Goal: Check status: Check status

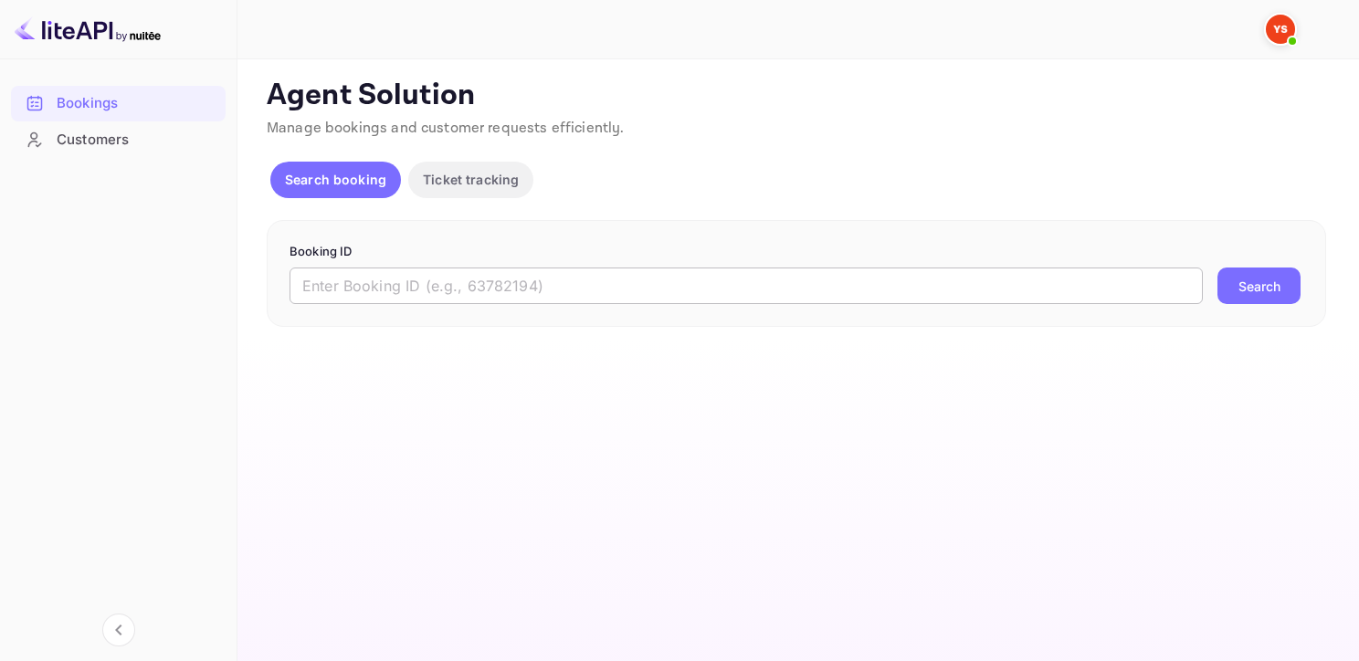
click at [415, 270] on input "text" at bounding box center [745, 286] width 913 height 37
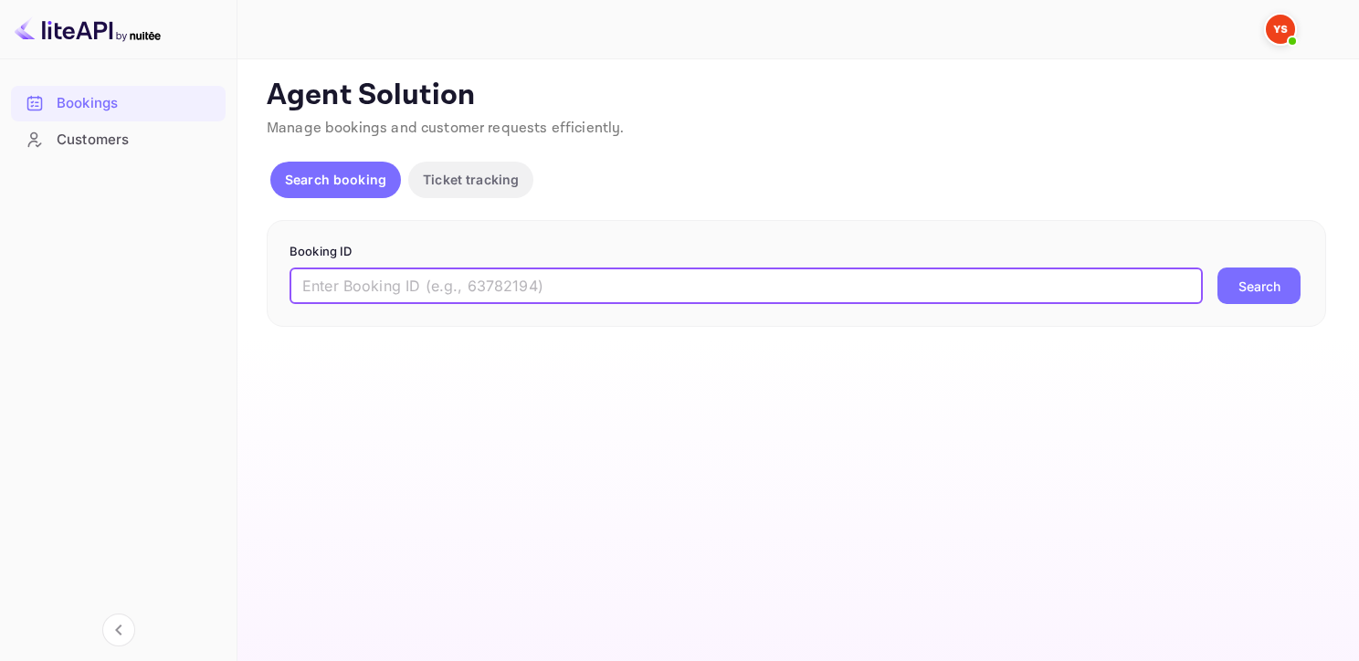
paste input "9433313"
type input "9433313"
click at [1217, 268] on button "Search" at bounding box center [1258, 286] width 83 height 37
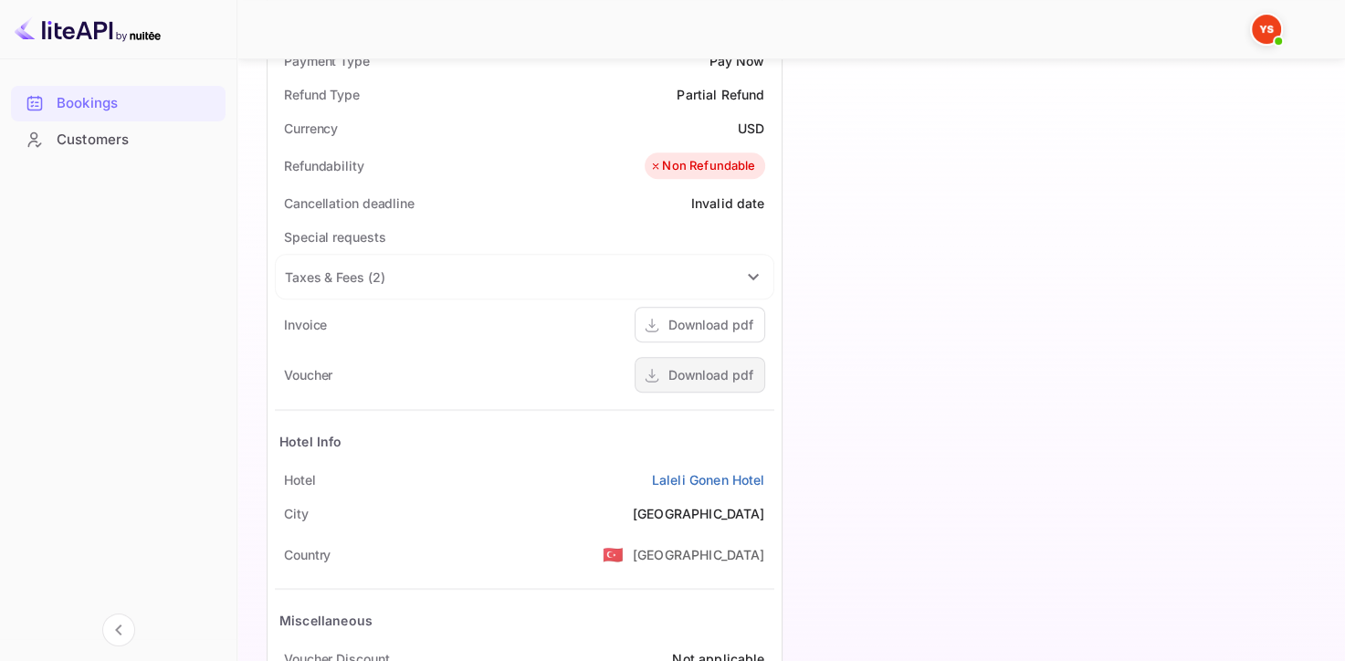
scroll to position [854, 0]
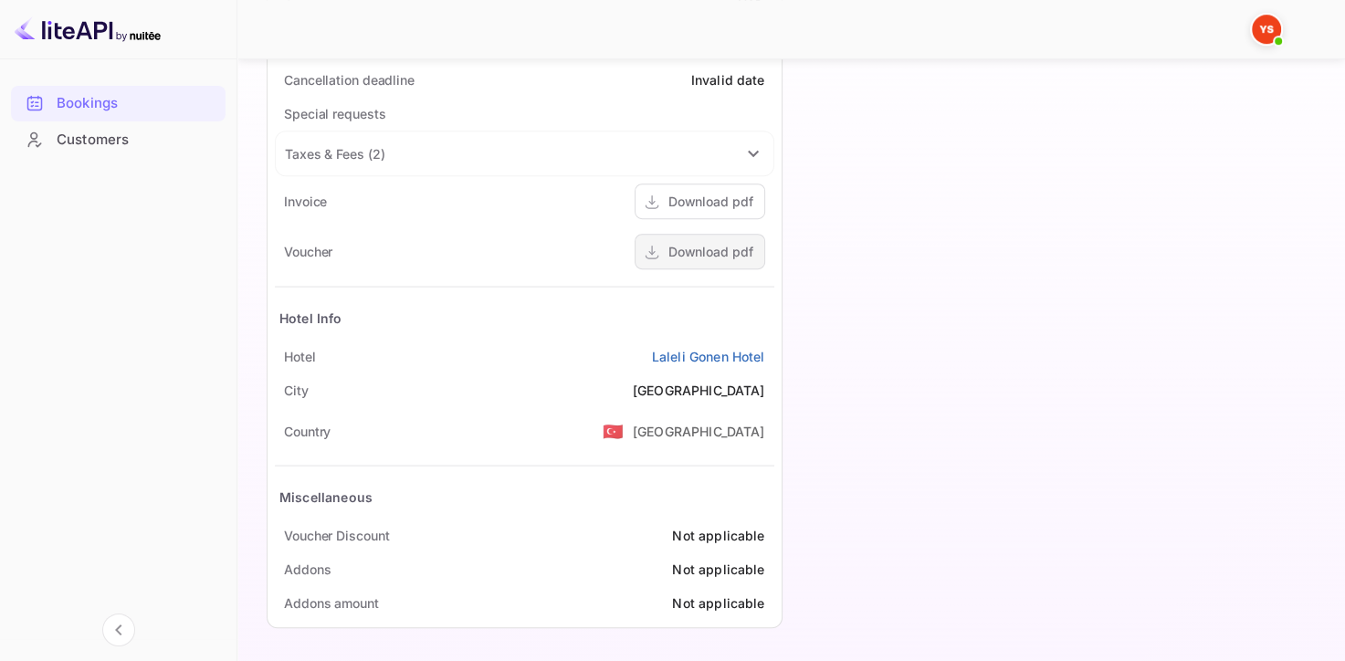
click at [679, 243] on div "Download pdf" at bounding box center [710, 251] width 85 height 19
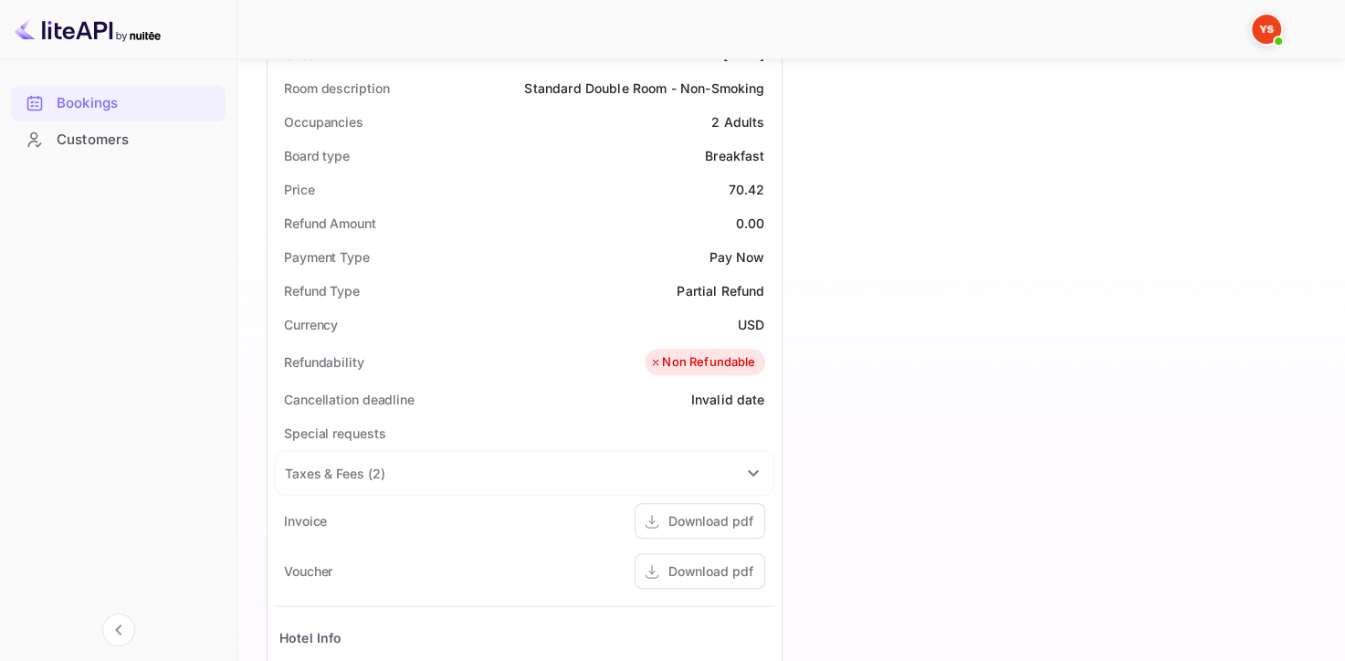
scroll to position [548, 0]
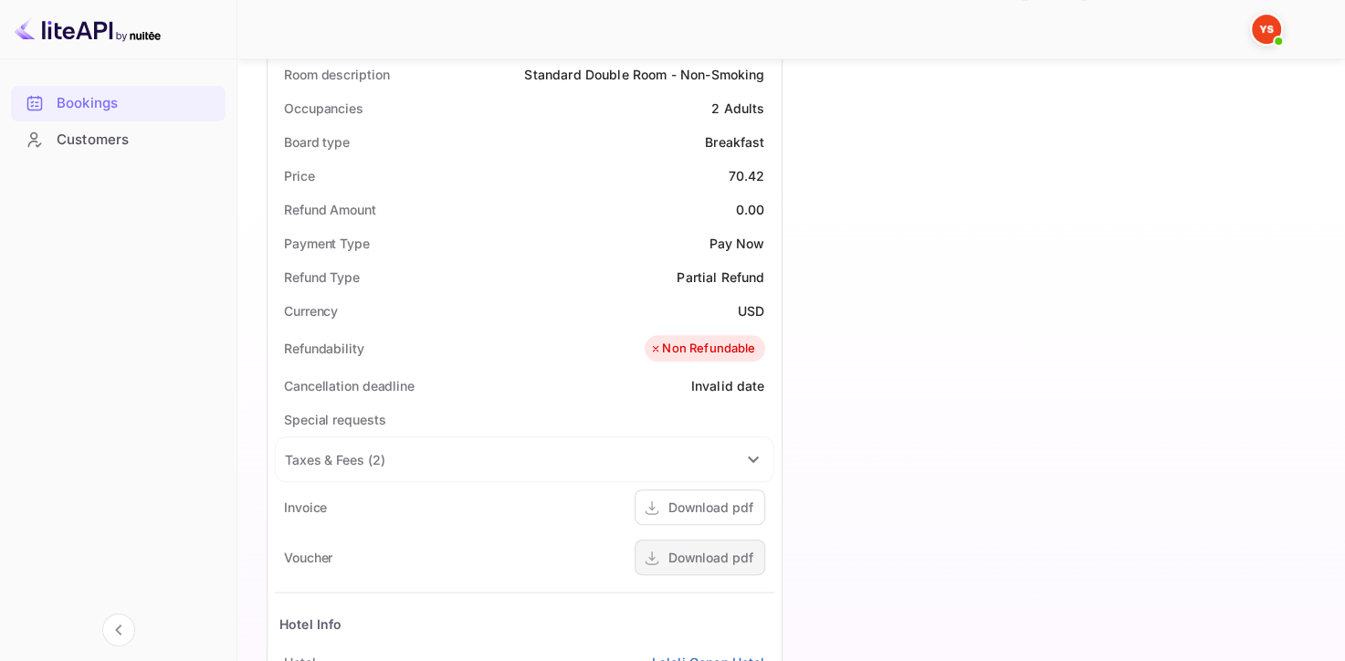
click at [716, 556] on div "Download pdf" at bounding box center [710, 557] width 85 height 19
